Goal: Transaction & Acquisition: Purchase product/service

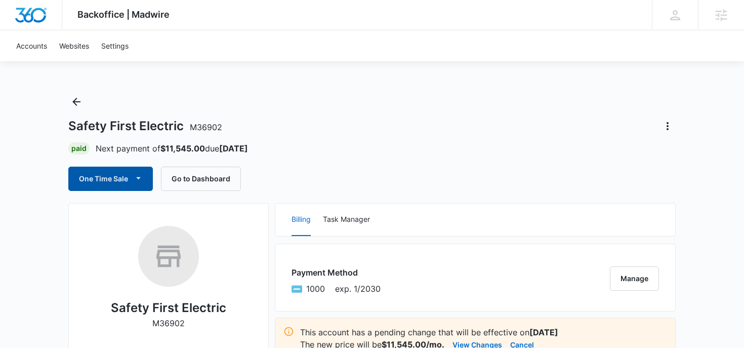
click at [116, 189] on button "One Time Sale" at bounding box center [110, 179] width 85 height 24
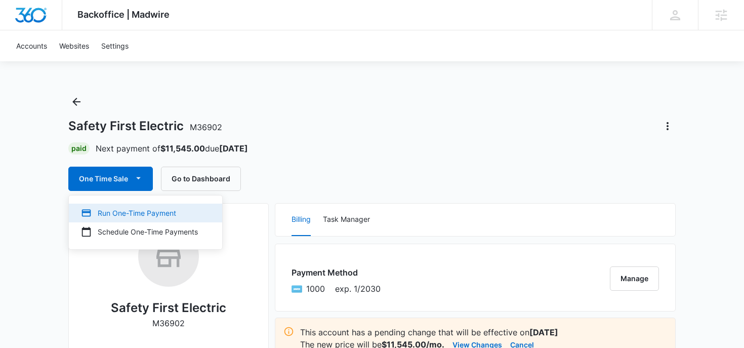
click at [122, 220] on button "Run One-Time Payment" at bounding box center [145, 213] width 153 height 19
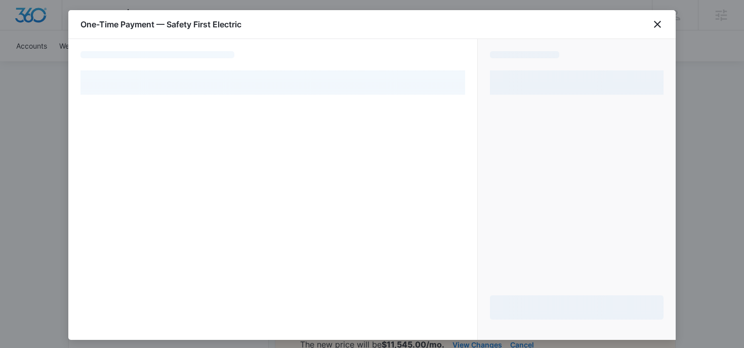
select select "pm_1Qk8y1A4n8RTgNjUYgHK1Jm1"
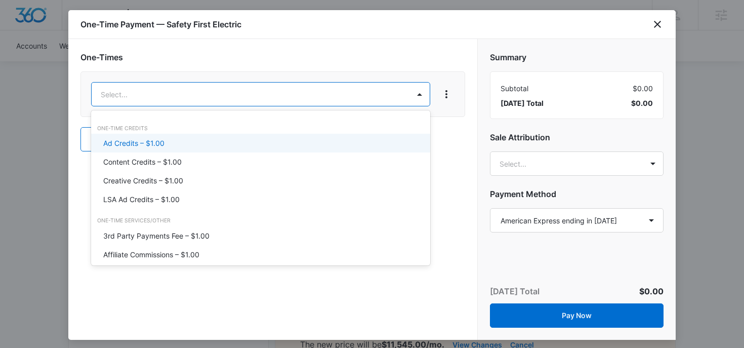
click at [186, 138] on div "Ad Credits – $1.00" at bounding box center [259, 143] width 313 height 11
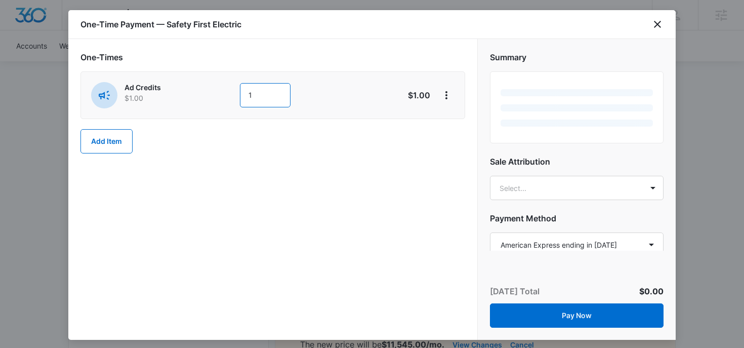
click at [254, 101] on input "1" at bounding box center [265, 95] width 51 height 24
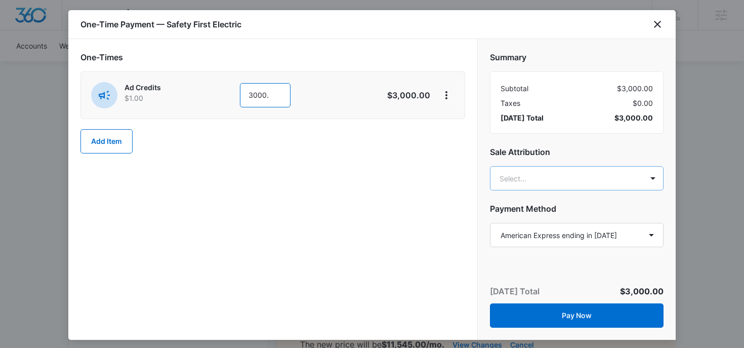
type input "3000."
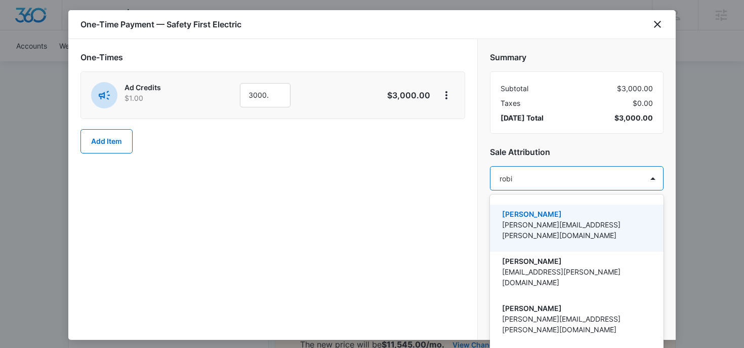
type input "[PERSON_NAME]"
click at [565, 218] on p "[PERSON_NAME]" at bounding box center [575, 214] width 147 height 11
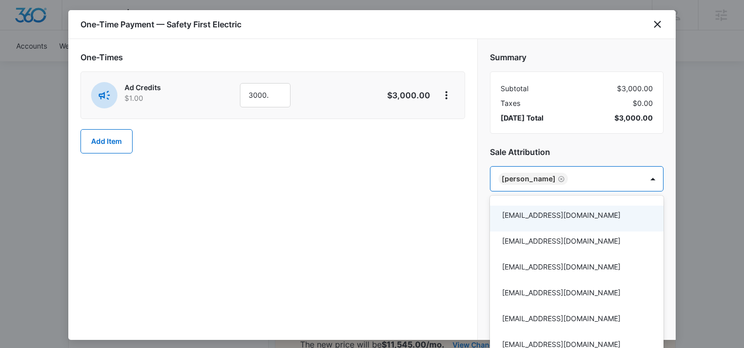
click at [572, 141] on div at bounding box center [372, 174] width 744 height 348
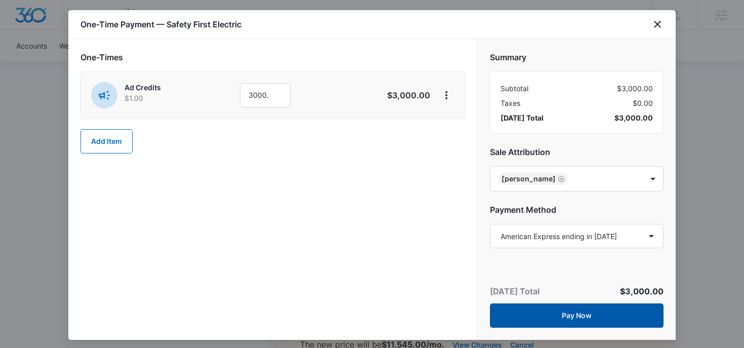
click at [542, 311] on button "Pay Now" at bounding box center [577, 315] width 174 height 24
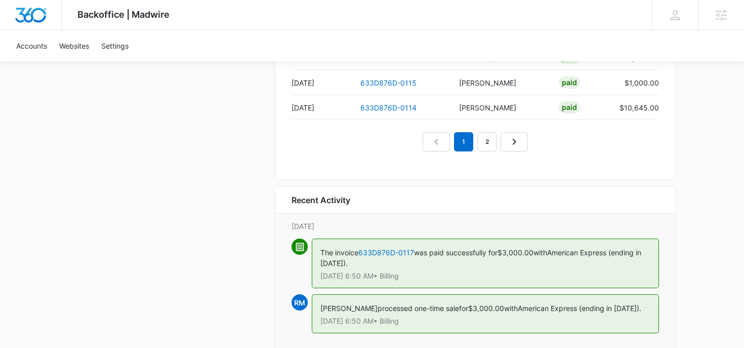
scroll to position [1188, 0]
